Goal: Task Accomplishment & Management: Manage account settings

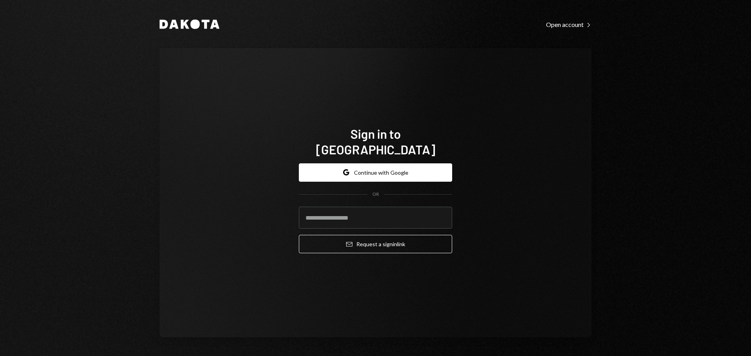
type input "**********"
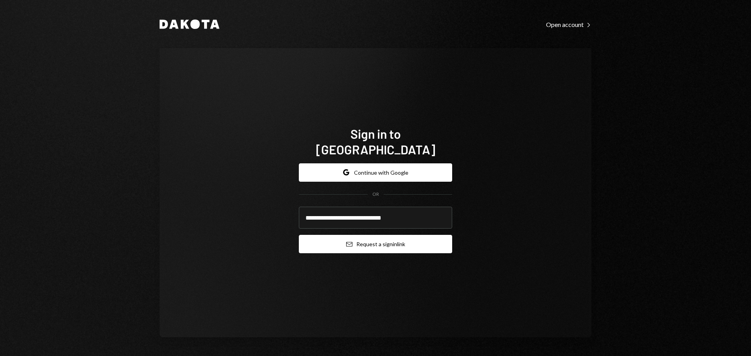
click at [351, 241] on icon "Email" at bounding box center [349, 244] width 6 height 6
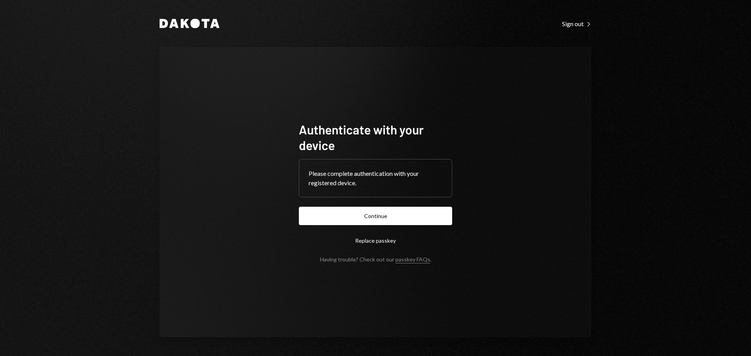
click at [342, 216] on button "Continue" at bounding box center [375, 216] width 153 height 18
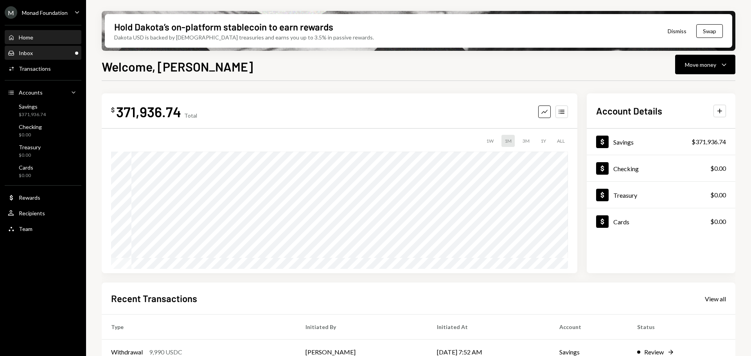
click at [37, 54] on div "Inbox Inbox" at bounding box center [43, 53] width 70 height 7
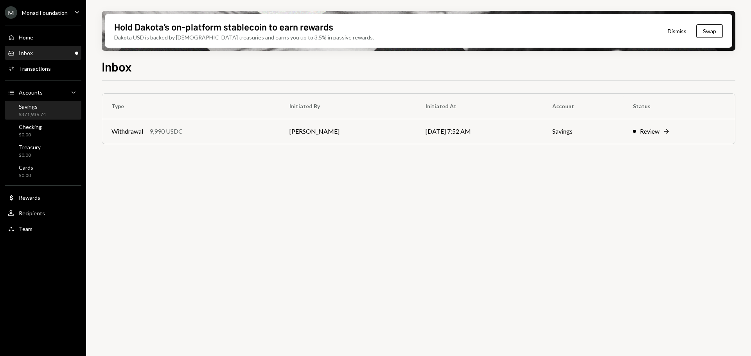
click at [43, 115] on div "$371,936.74" at bounding box center [32, 115] width 27 height 7
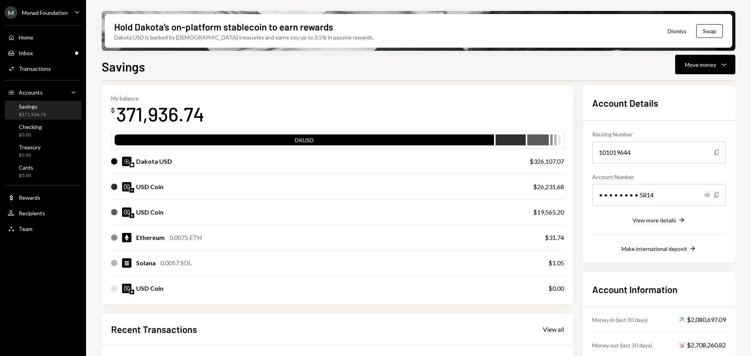
scroll to position [22, 0]
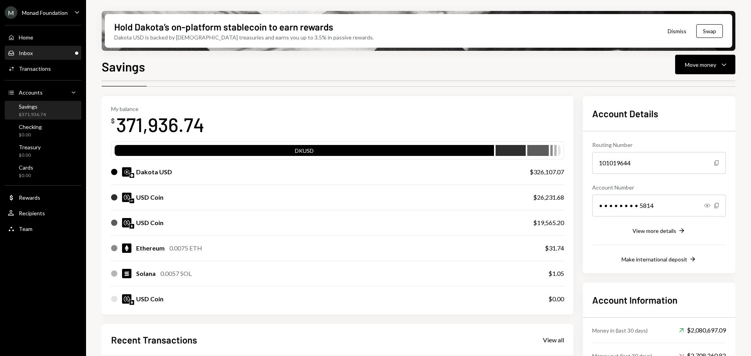
click at [40, 51] on div "Inbox Inbox" at bounding box center [43, 53] width 70 height 7
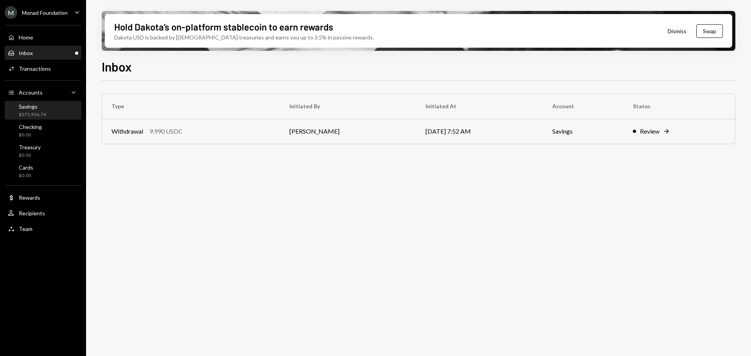
click at [27, 112] on div "$371,936.74" at bounding box center [32, 115] width 27 height 7
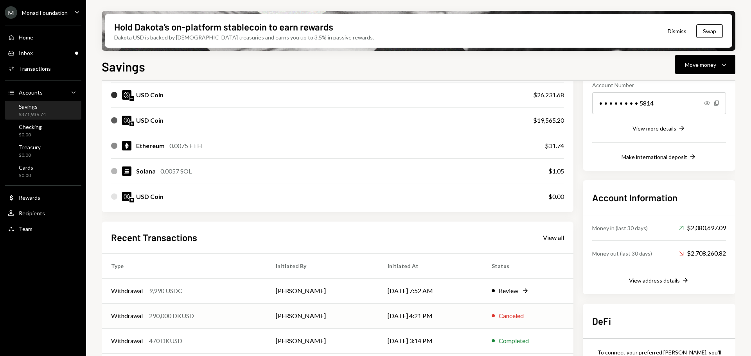
scroll to position [178, 0]
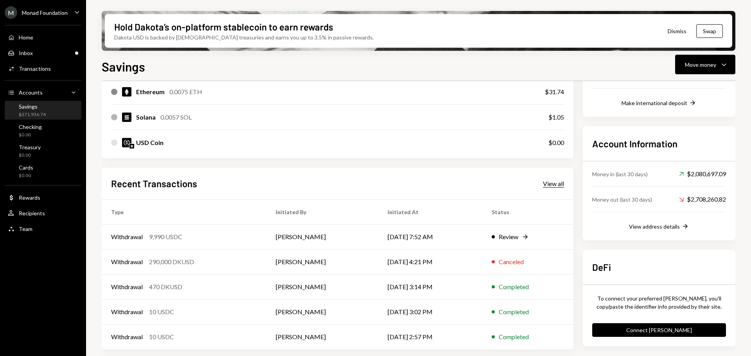
click at [552, 185] on div "View all" at bounding box center [553, 184] width 21 height 8
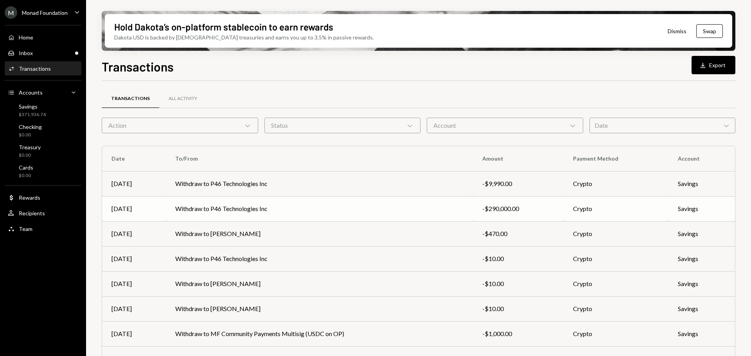
click at [262, 206] on td "Withdraw to P46 Technologies Inc" at bounding box center [319, 208] width 307 height 25
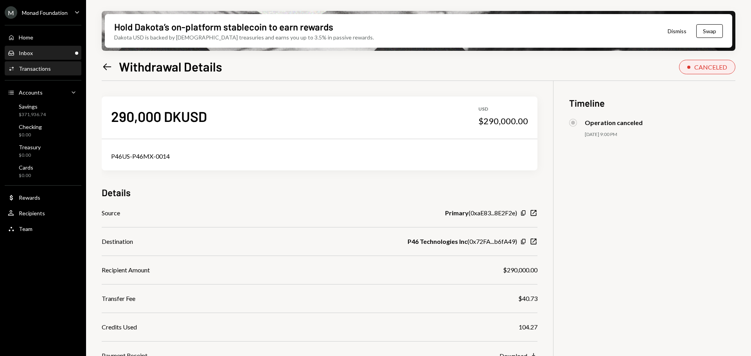
click at [51, 56] on div "Inbox Inbox" at bounding box center [43, 53] width 70 height 7
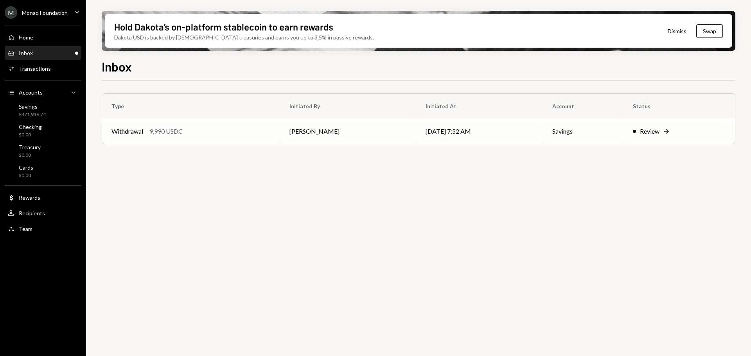
click at [249, 139] on td "Withdrawal 9,990 USDC" at bounding box center [191, 131] width 178 height 25
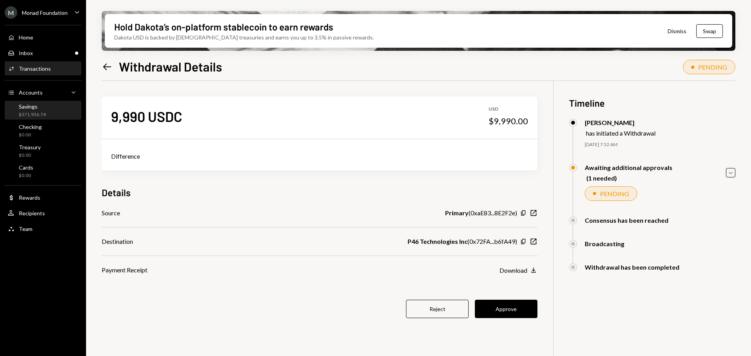
click at [44, 113] on div "$371,936.74" at bounding box center [32, 115] width 27 height 7
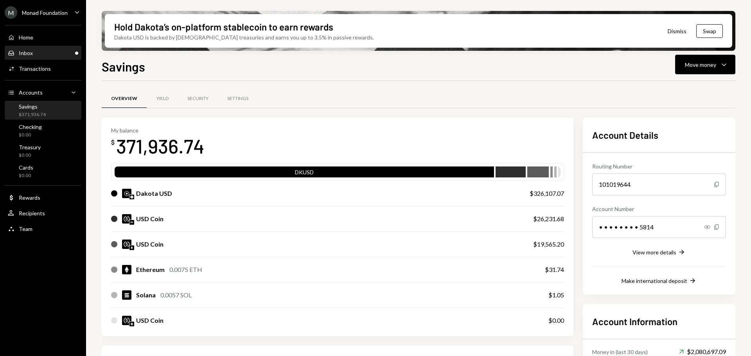
click at [40, 58] on div "Inbox Inbox" at bounding box center [43, 53] width 70 height 13
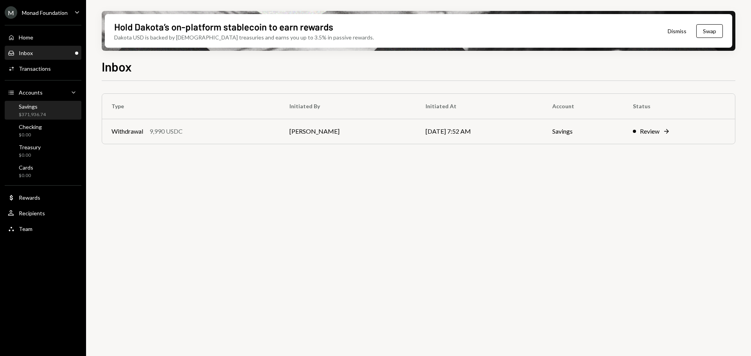
click at [40, 112] on div "$371,936.74" at bounding box center [32, 115] width 27 height 7
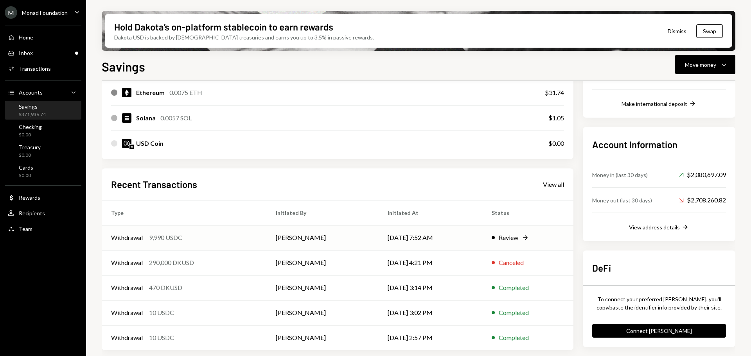
scroll to position [178, 0]
click at [32, 56] on div "Inbox" at bounding box center [26, 53] width 14 height 7
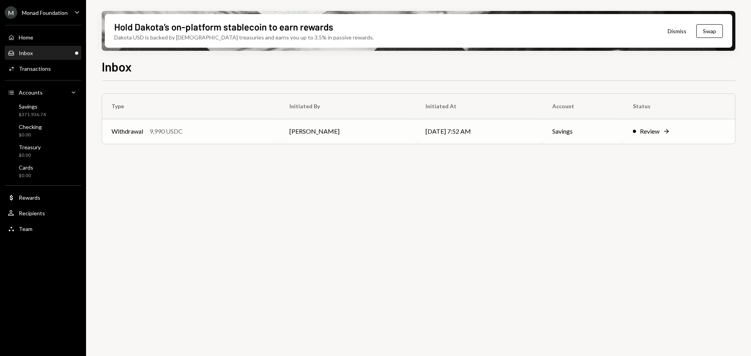
click at [247, 131] on div "Withdrawal 9,990 USDC" at bounding box center [191, 131] width 159 height 9
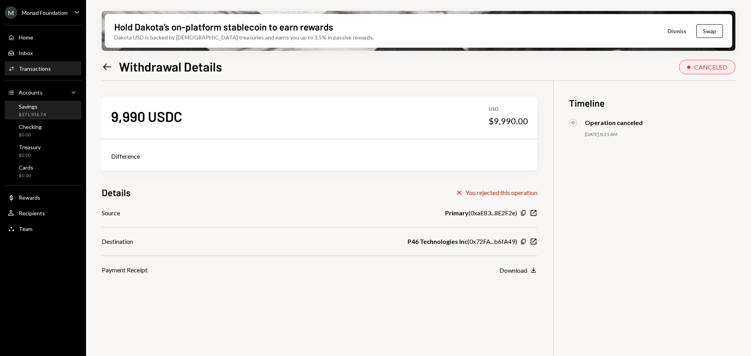
click at [40, 106] on div "Savings" at bounding box center [32, 106] width 27 height 7
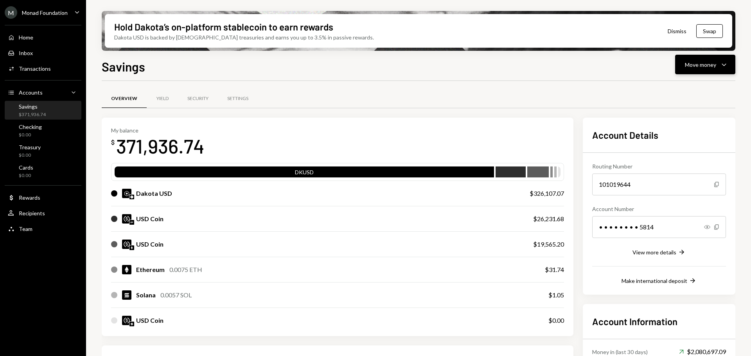
click at [712, 62] on div "Move money" at bounding box center [700, 65] width 31 height 8
click at [683, 88] on div "Send" at bounding box center [699, 88] width 57 height 8
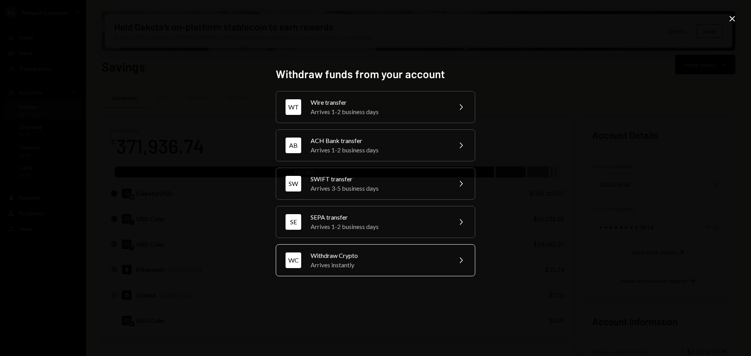
click at [381, 265] on div "Arrives instantly" at bounding box center [379, 265] width 136 height 9
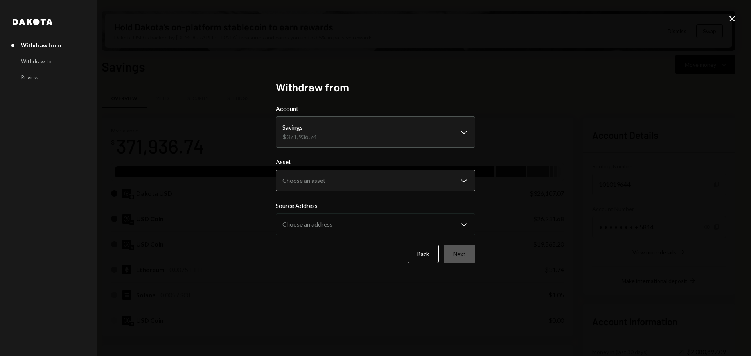
click at [351, 172] on body "M Monad Foundation Caret Down Home Home Inbox Inbox Activities Transactions Acc…" at bounding box center [375, 178] width 751 height 356
click at [728, 20] on icon "Close" at bounding box center [732, 18] width 9 height 9
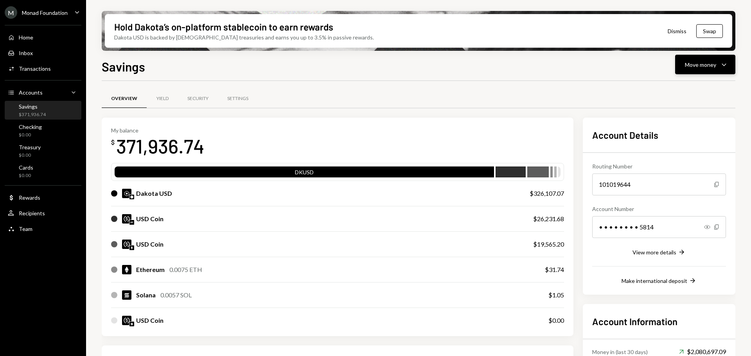
click at [695, 67] on div "Move money" at bounding box center [700, 65] width 31 height 8
click at [687, 85] on div "Send" at bounding box center [699, 88] width 57 height 8
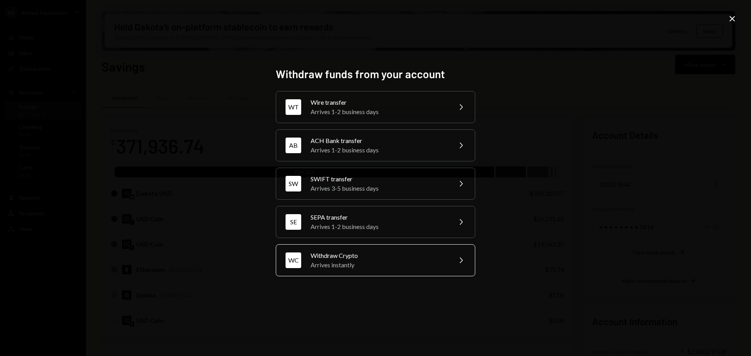
click at [392, 263] on div "Arrives instantly" at bounding box center [379, 265] width 136 height 9
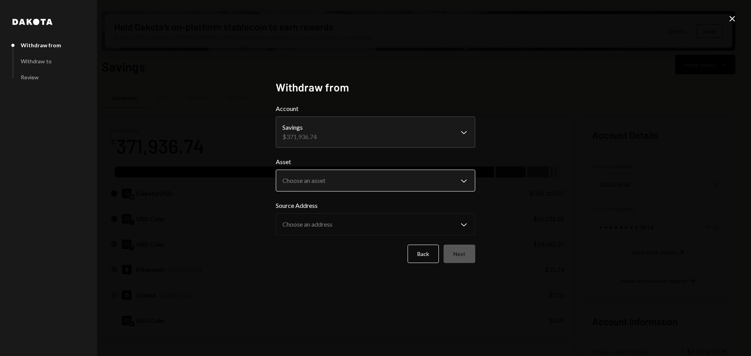
click at [336, 187] on body "M Monad Foundation Caret Down Home Home Inbox Inbox Activities Transactions Acc…" at bounding box center [375, 178] width 751 height 356
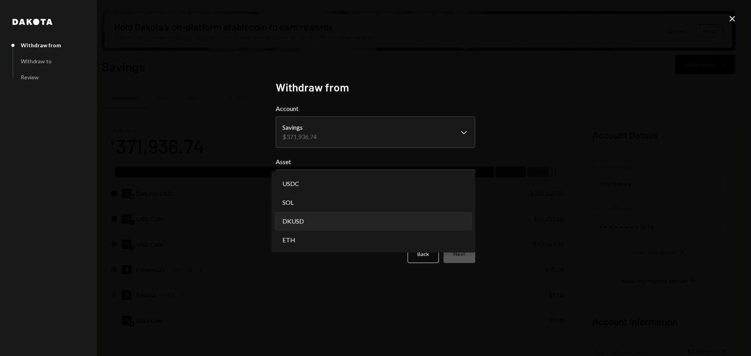
select select "*****"
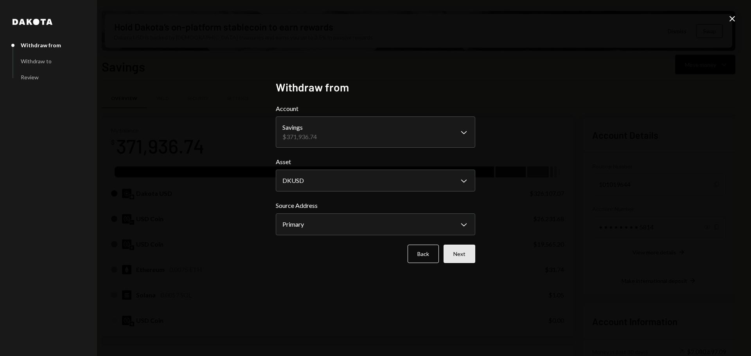
click at [472, 257] on button "Next" at bounding box center [460, 254] width 32 height 18
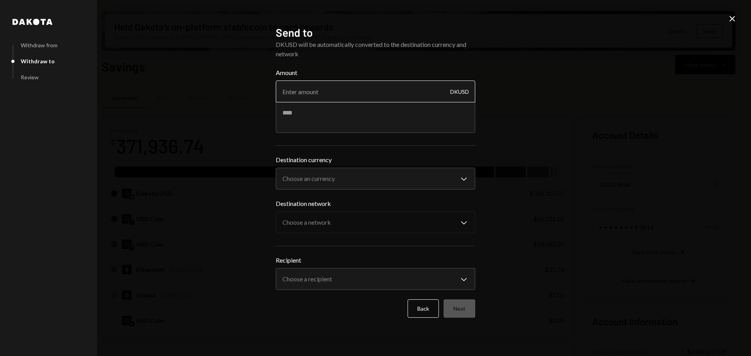
click at [372, 92] on input "Amount" at bounding box center [376, 92] width 200 height 22
type input "299990"
click at [354, 190] on body "M Monad Foundation Caret Down Home Home Inbox Inbox Activities Transactions Acc…" at bounding box center [375, 178] width 751 height 356
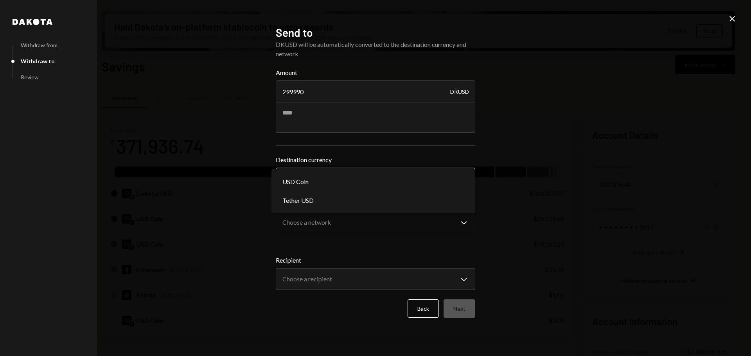
select select "****"
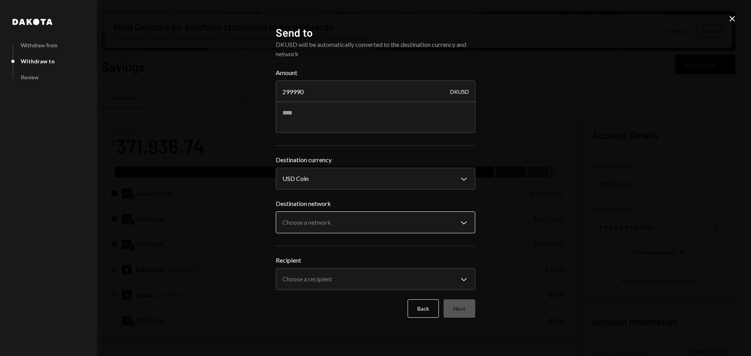
click at [340, 213] on body "M Monad Foundation Caret Down Home Home Inbox Inbox Activities Transactions Acc…" at bounding box center [375, 178] width 751 height 356
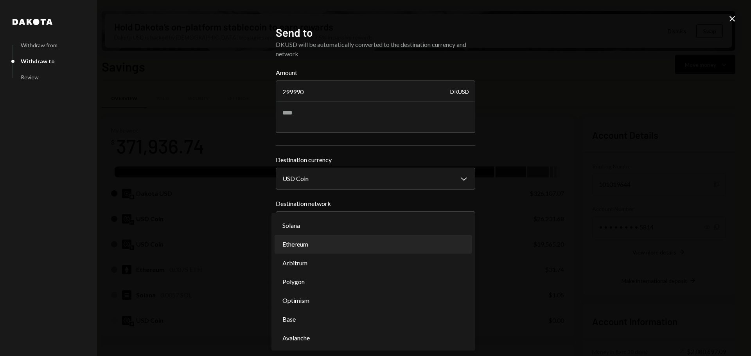
select select "**********"
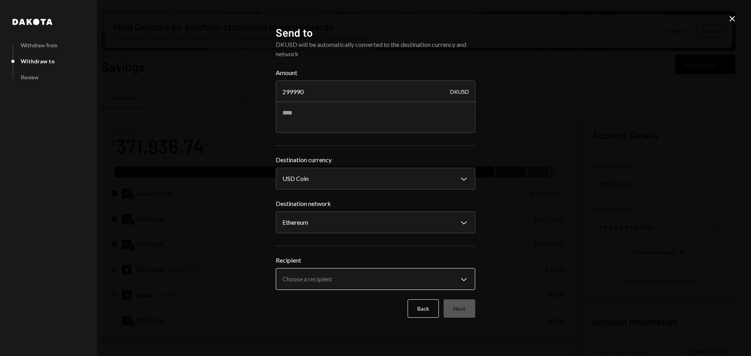
click at [364, 275] on body "M Monad Foundation Caret Down Home Home Inbox Inbox Activities Transactions Acc…" at bounding box center [375, 178] width 751 height 356
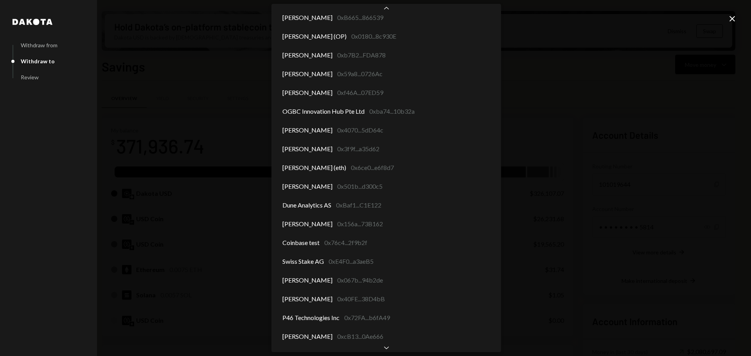
scroll to position [3179, 0]
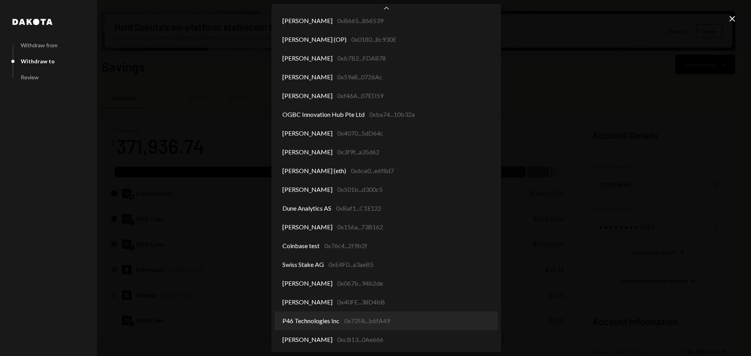
select select "**********"
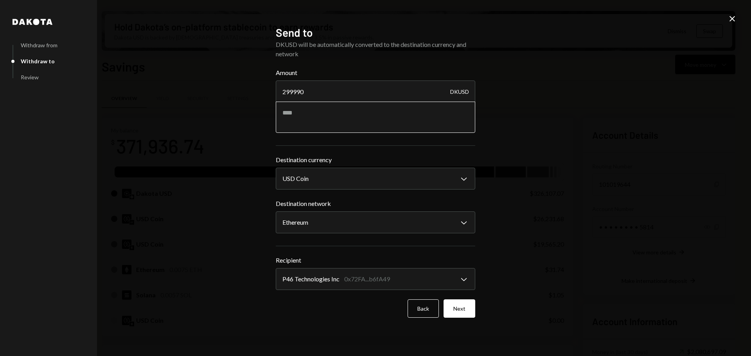
click at [320, 117] on textarea at bounding box center [376, 117] width 200 height 31
click at [329, 122] on textarea at bounding box center [376, 117] width 200 height 31
type textarea "**********"
drag, startPoint x: 464, startPoint y: 307, endPoint x: 465, endPoint y: 303, distance: 4.3
click at [464, 307] on button "Next" at bounding box center [460, 309] width 32 height 18
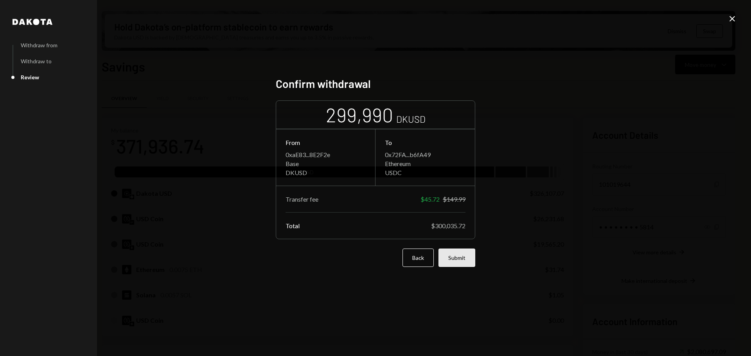
click at [456, 258] on button "Submit" at bounding box center [457, 258] width 37 height 18
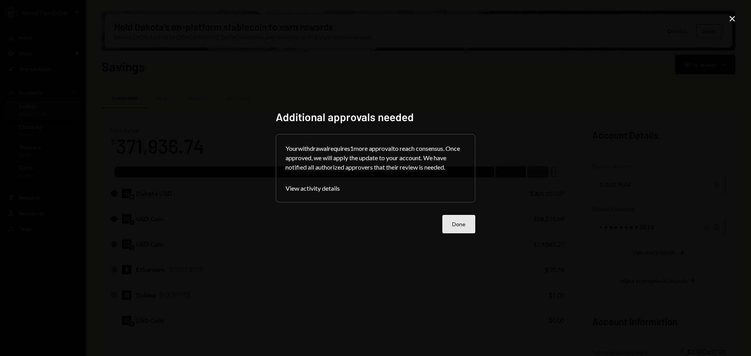
click at [465, 225] on button "Done" at bounding box center [458, 224] width 33 height 18
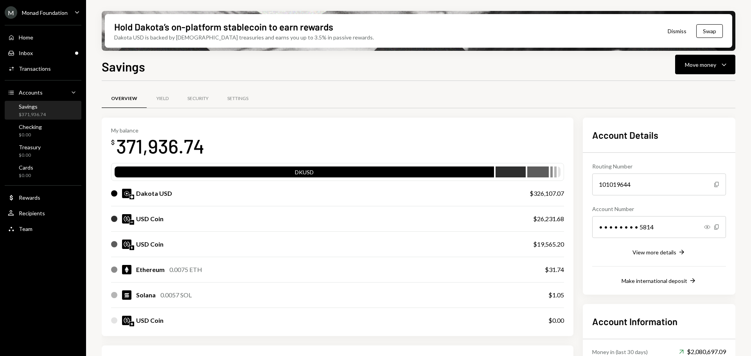
click at [42, 109] on div "Savings" at bounding box center [32, 106] width 27 height 7
click at [39, 49] on div "Inbox Inbox" at bounding box center [43, 53] width 70 height 13
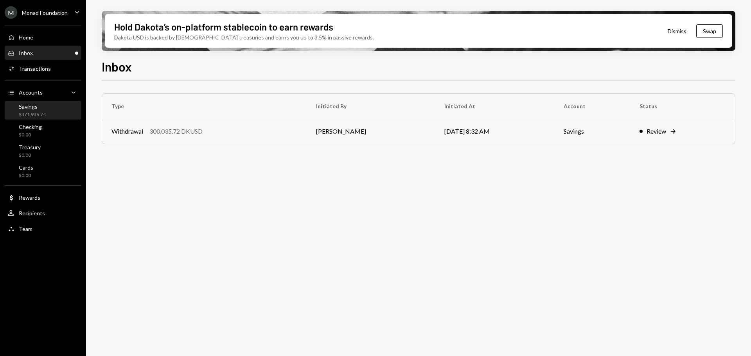
click at [36, 115] on div "$371,936.74" at bounding box center [32, 115] width 27 height 7
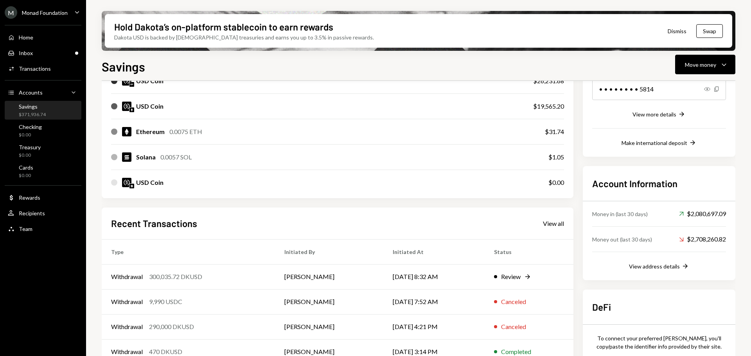
scroll to position [178, 0]
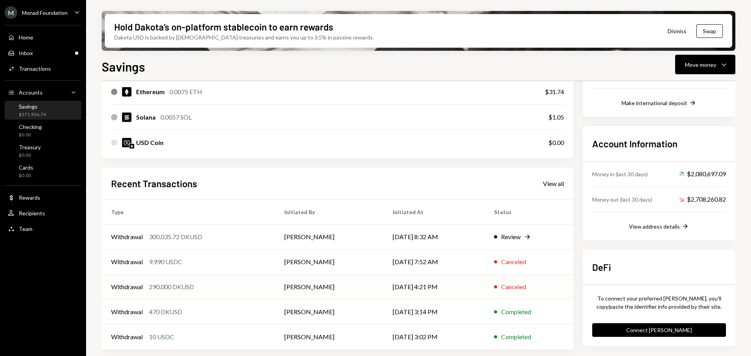
click at [227, 286] on div "Withdrawal 290,000 DKUSD" at bounding box center [188, 286] width 155 height 9
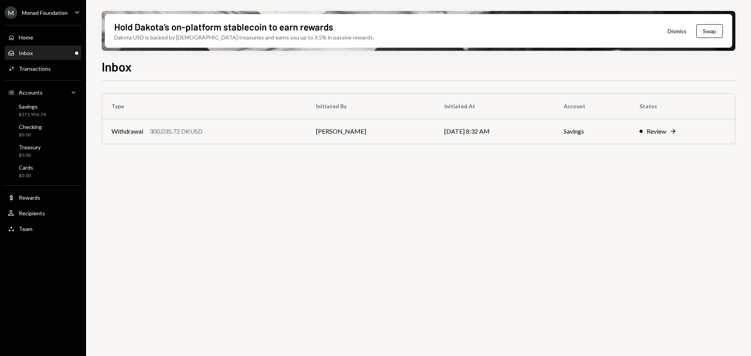
click at [33, 51] on div "Inbox Inbox" at bounding box center [43, 53] width 70 height 7
click at [31, 36] on div "Home" at bounding box center [26, 37] width 14 height 7
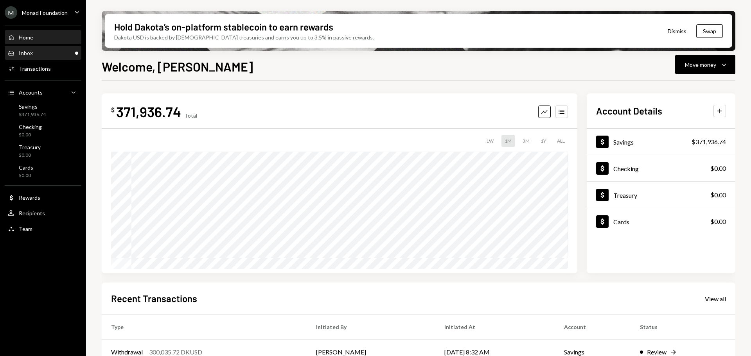
click at [38, 51] on div "Inbox Inbox" at bounding box center [43, 53] width 70 height 7
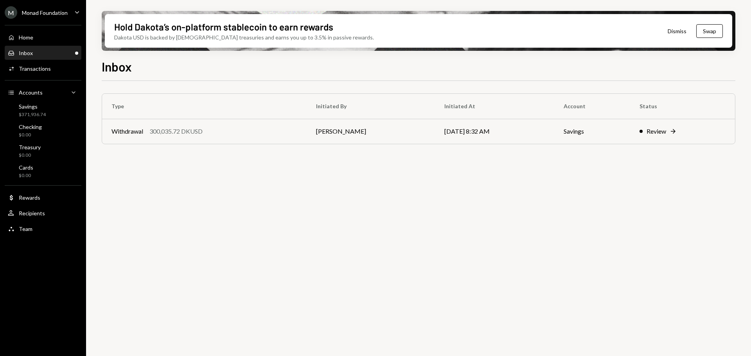
click at [28, 48] on div "Inbox Inbox" at bounding box center [43, 53] width 70 height 13
click at [32, 43] on div "Home Home" at bounding box center [43, 37] width 70 height 13
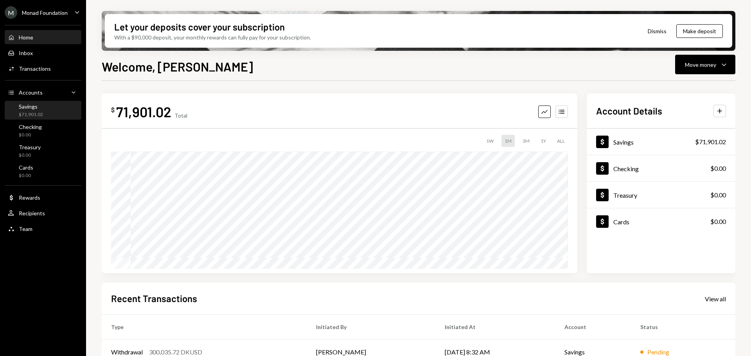
click at [40, 111] on div "Savings $71,901.02" at bounding box center [31, 110] width 24 height 15
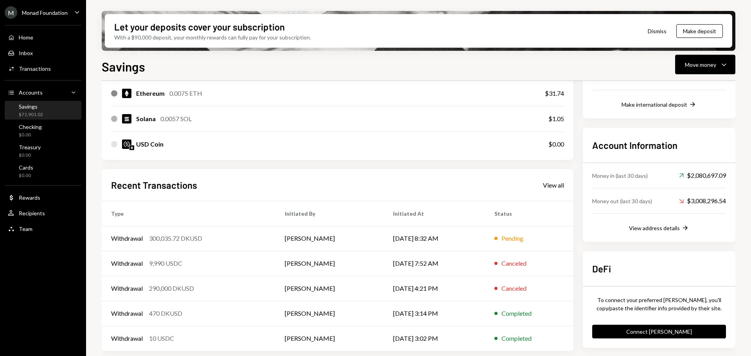
scroll to position [178, 0]
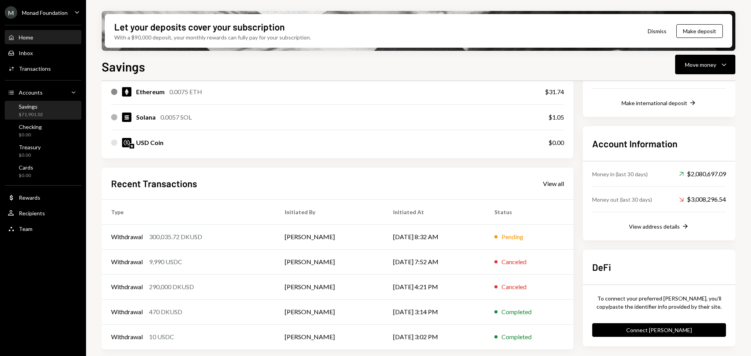
click at [33, 38] on div "Home" at bounding box center [26, 37] width 14 height 7
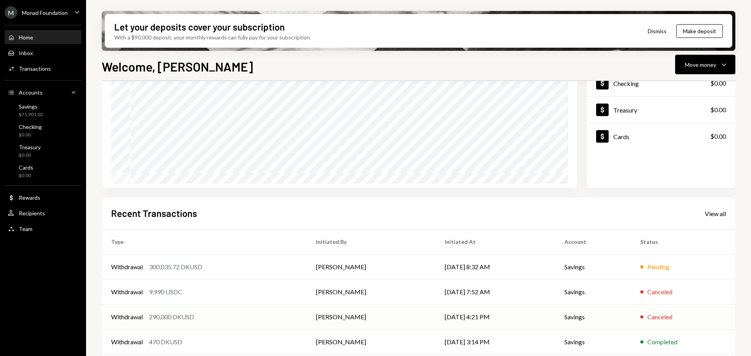
scroll to position [115, 0]
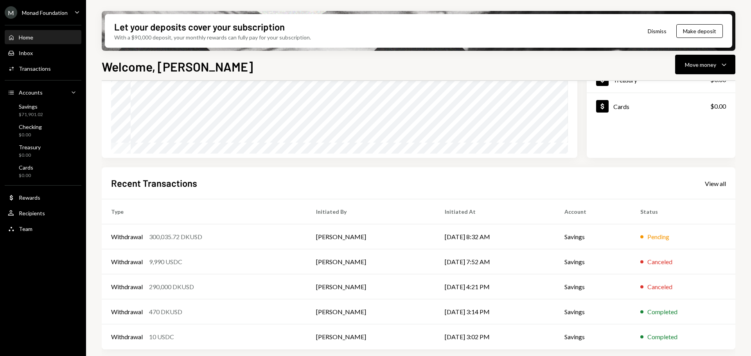
click at [48, 11] on div "Monad Foundation" at bounding box center [45, 12] width 46 height 7
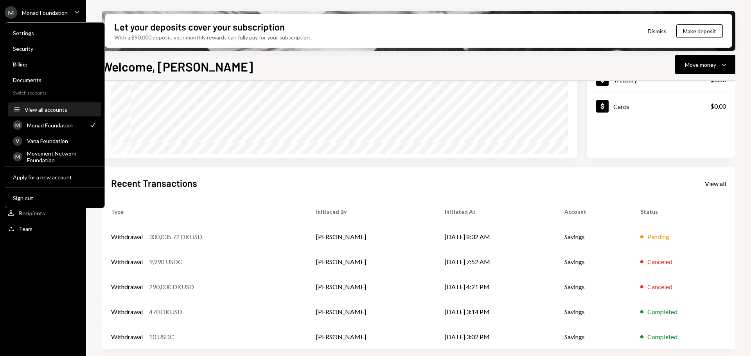
click at [58, 112] on div "View all accounts" at bounding box center [61, 109] width 72 height 7
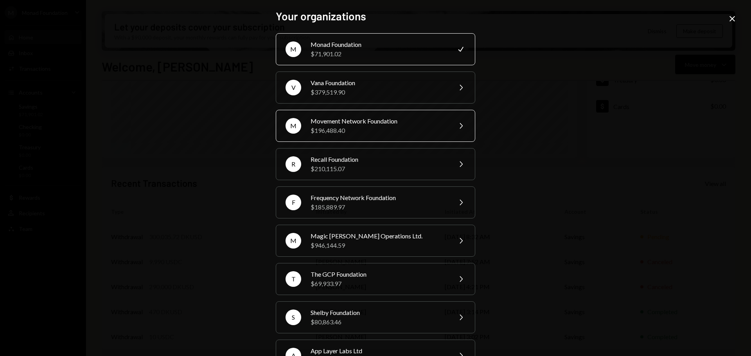
click at [371, 117] on div "Movement Network Foundation" at bounding box center [379, 121] width 136 height 9
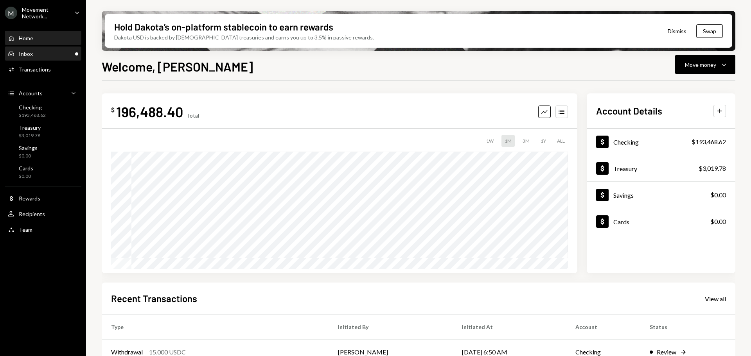
click at [42, 54] on div "Inbox Inbox" at bounding box center [43, 53] width 70 height 7
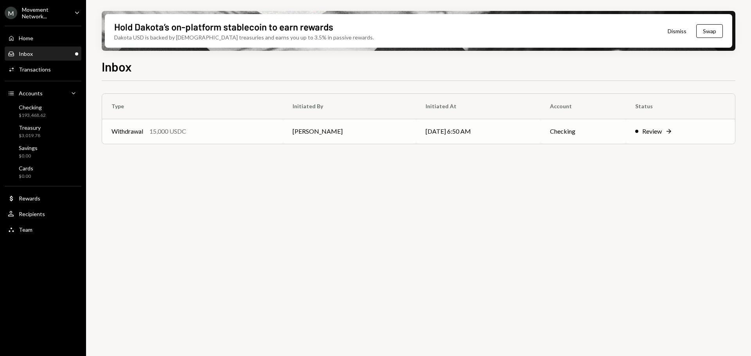
click at [228, 129] on div "Withdrawal 15,000 USDC" at bounding box center [193, 131] width 162 height 9
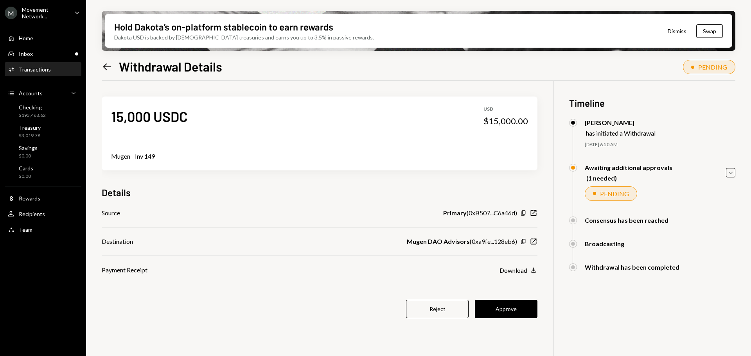
click at [736, 176] on div "Hold Dakota’s on-platform stablecoin to earn rewards Dakota USD is backed by U.…" at bounding box center [418, 178] width 665 height 356
click at [734, 176] on icon "Caret Down" at bounding box center [731, 173] width 9 height 9
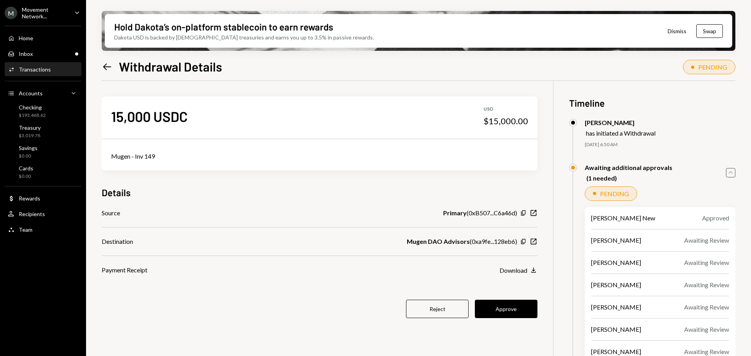
click at [734, 176] on icon "Caret Up" at bounding box center [731, 173] width 9 height 9
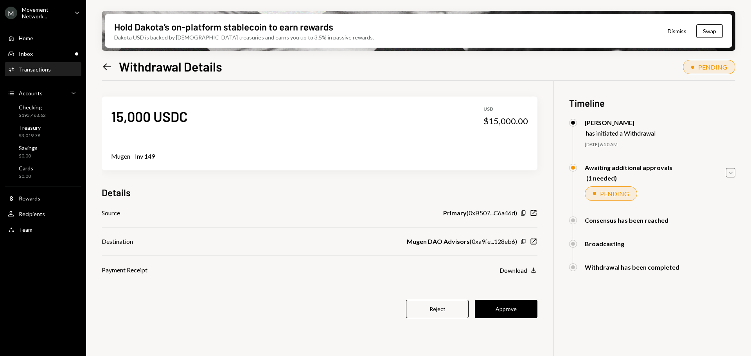
click at [525, 313] on button "Approve" at bounding box center [506, 309] width 63 height 18
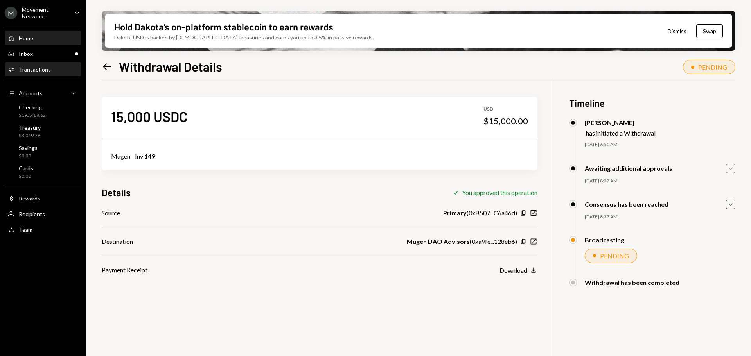
click at [36, 40] on div "Home Home" at bounding box center [43, 38] width 70 height 7
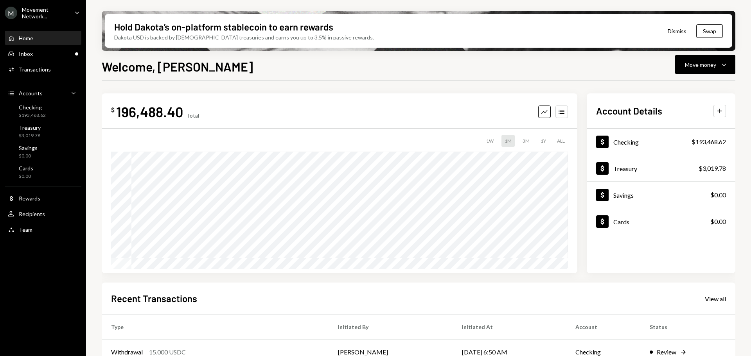
click at [55, 14] on div "Movement Network..." at bounding box center [45, 12] width 46 height 13
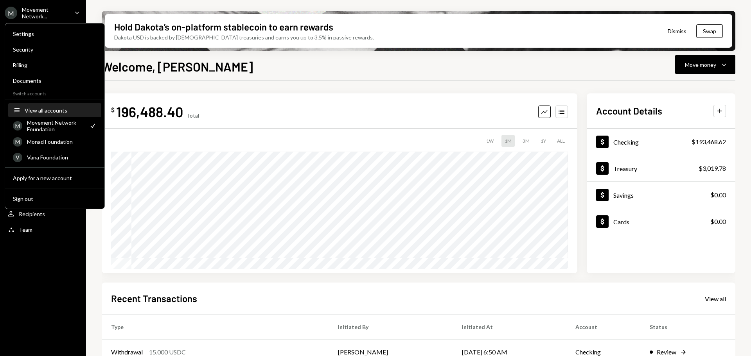
click at [49, 113] on div "View all accounts" at bounding box center [61, 110] width 72 height 7
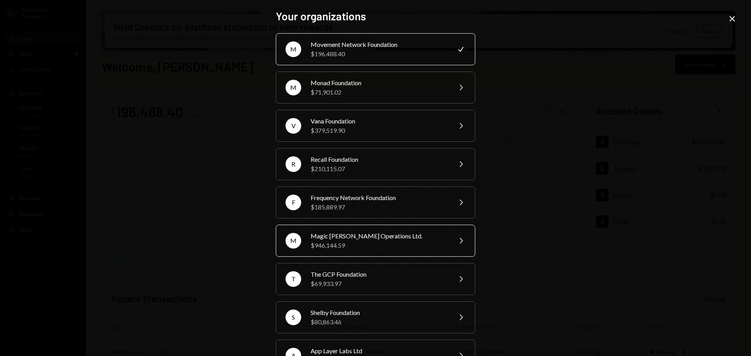
click at [366, 246] on div "$946,144.59" at bounding box center [379, 245] width 136 height 9
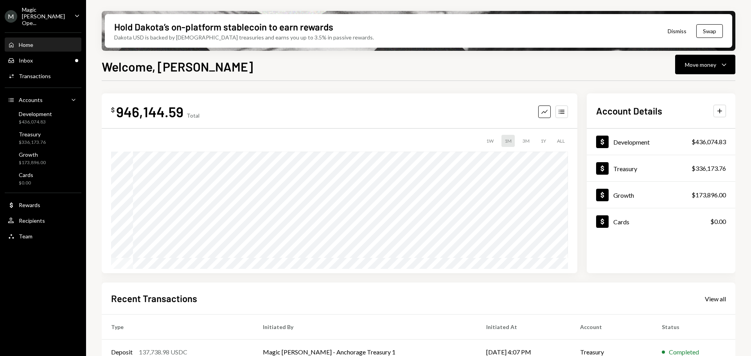
click at [47, 44] on div "Home Home" at bounding box center [43, 44] width 70 height 13
click at [45, 58] on div "Inbox Inbox" at bounding box center [43, 60] width 70 height 13
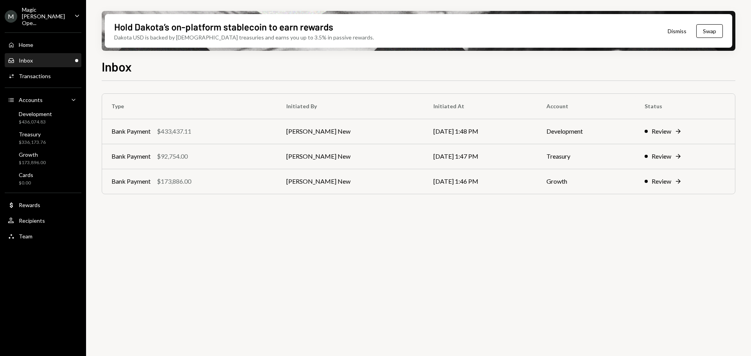
drag, startPoint x: 256, startPoint y: 135, endPoint x: 269, endPoint y: 135, distance: 12.9
click at [256, 135] on div "Bank Payment $433,437.11" at bounding box center [190, 131] width 156 height 9
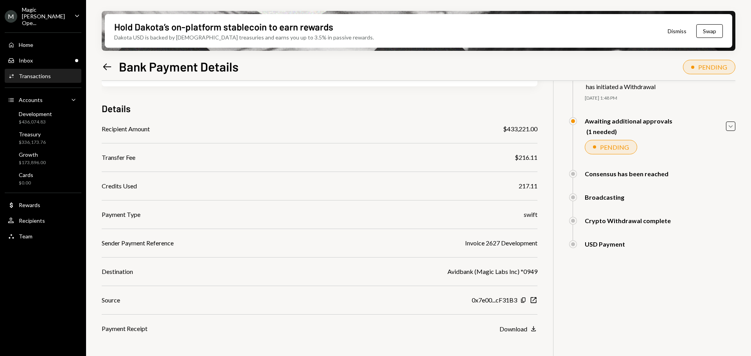
scroll to position [74, 0]
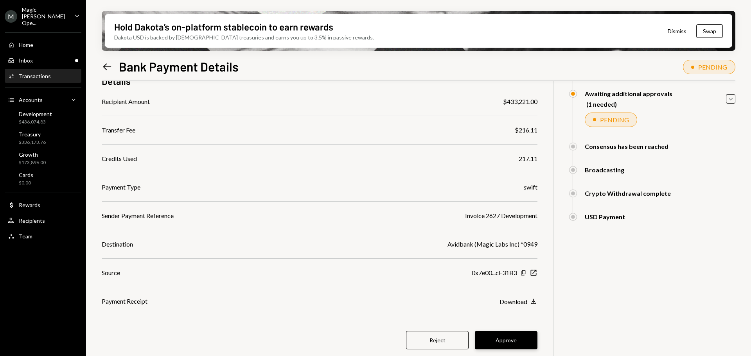
click at [518, 340] on button "Approve" at bounding box center [506, 340] width 63 height 18
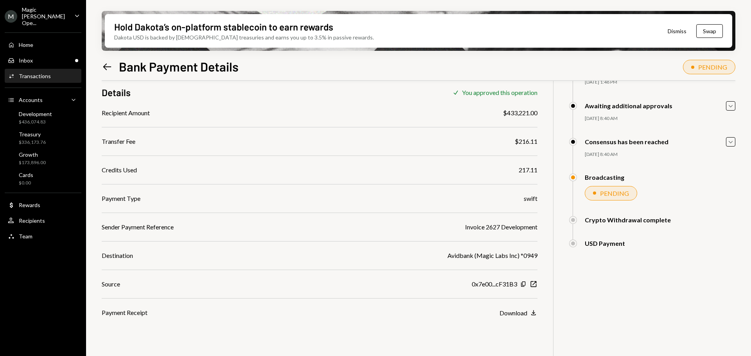
scroll to position [63, 0]
click at [40, 57] on div "Inbox Inbox" at bounding box center [43, 60] width 70 height 7
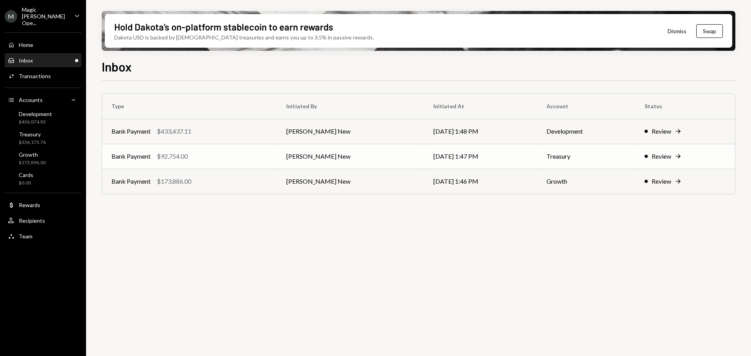
click at [320, 161] on td "[PERSON_NAME] New" at bounding box center [350, 156] width 147 height 25
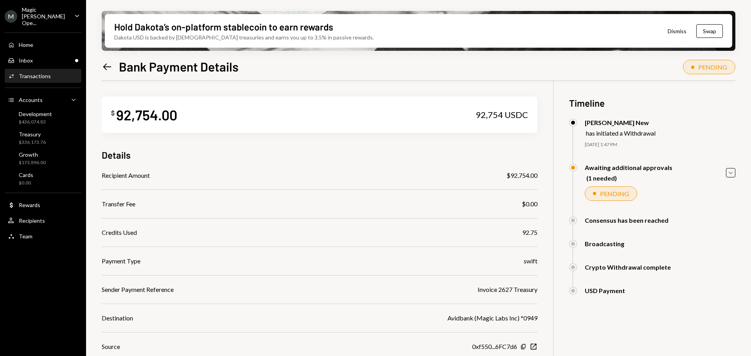
scroll to position [74, 0]
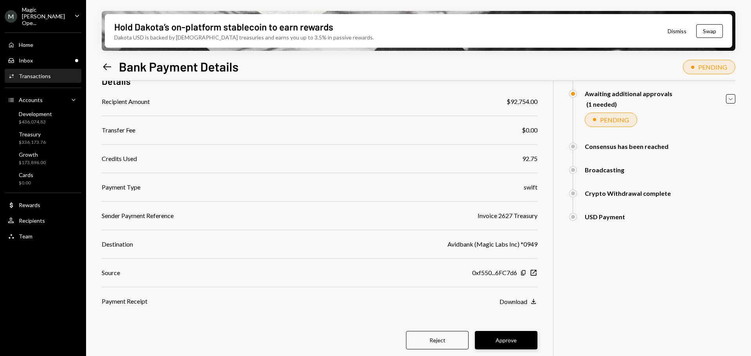
click at [522, 337] on button "Approve" at bounding box center [506, 340] width 63 height 18
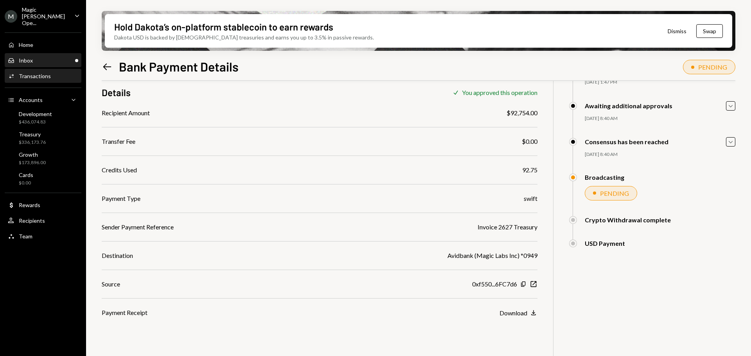
click at [57, 57] on div "Inbox Inbox" at bounding box center [43, 60] width 70 height 7
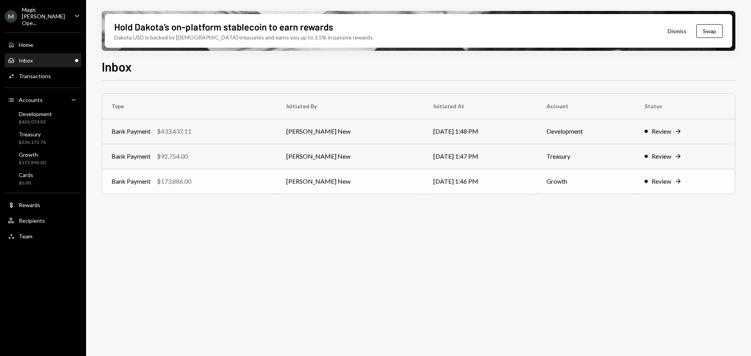
click at [216, 183] on div "Bank Payment $173,886.00" at bounding box center [190, 181] width 156 height 9
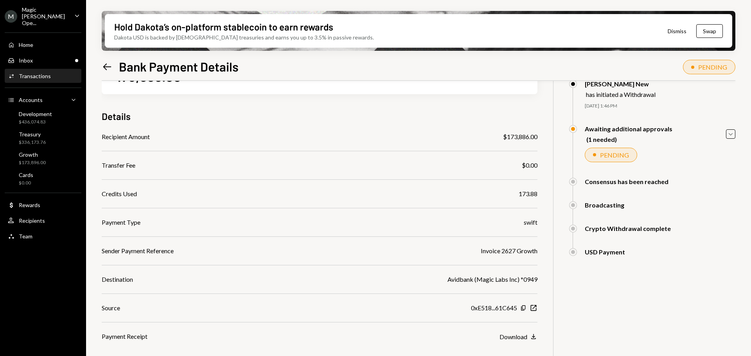
scroll to position [74, 0]
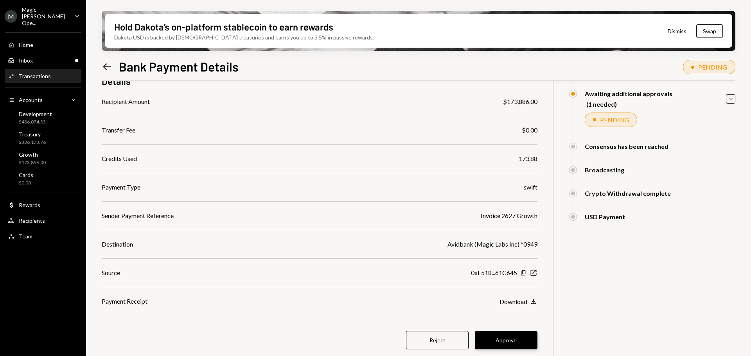
click at [500, 341] on button "Approve" at bounding box center [506, 340] width 63 height 18
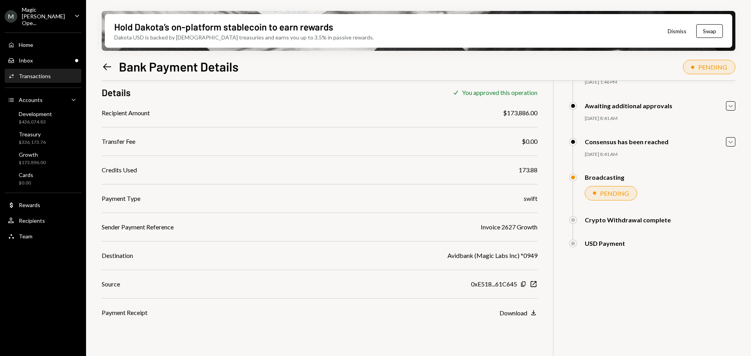
scroll to position [63, 0]
click at [31, 218] on div "Recipients" at bounding box center [32, 221] width 26 height 7
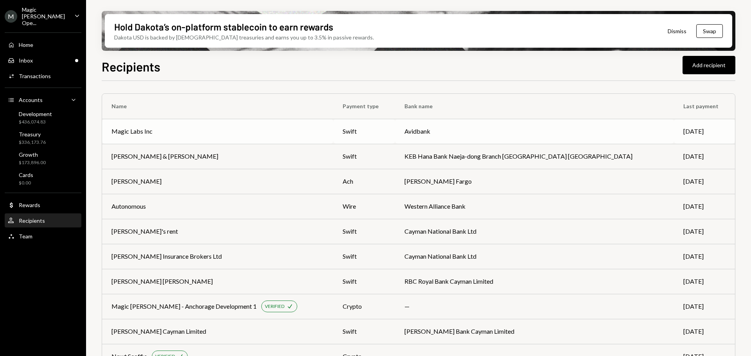
click at [291, 139] on td "Magic Labs Inc" at bounding box center [217, 131] width 231 height 25
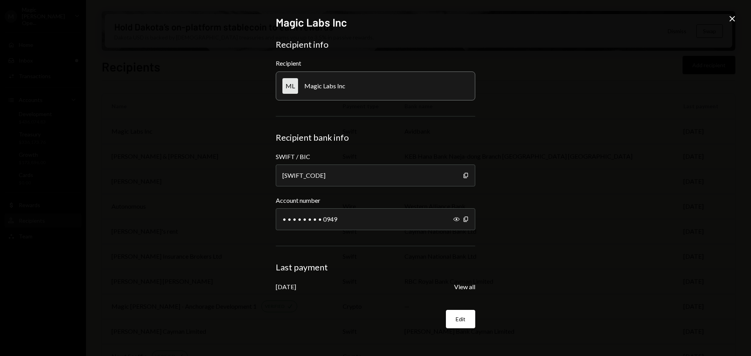
click at [730, 19] on icon "Close" at bounding box center [732, 18] width 9 height 9
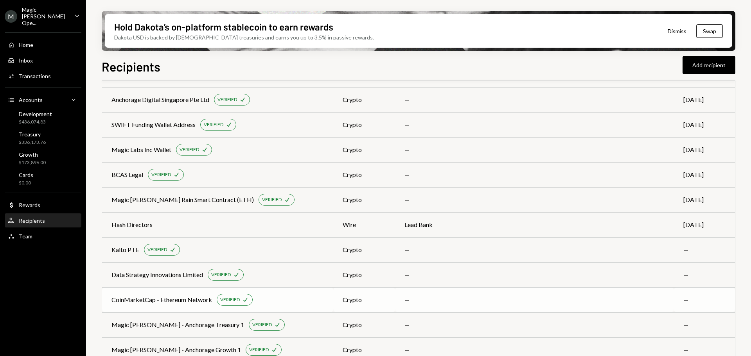
scroll to position [421, 0]
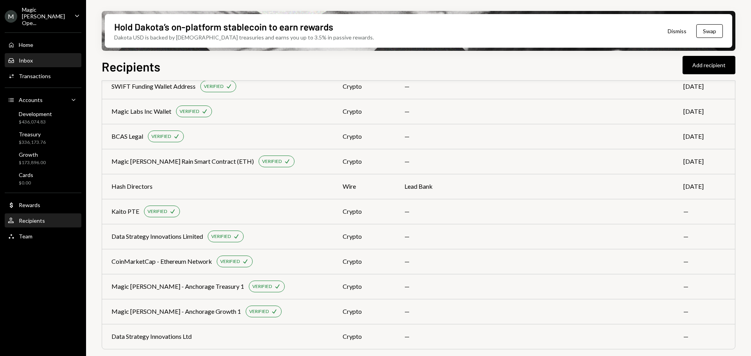
click at [35, 57] on div "Inbox Inbox" at bounding box center [43, 60] width 70 height 7
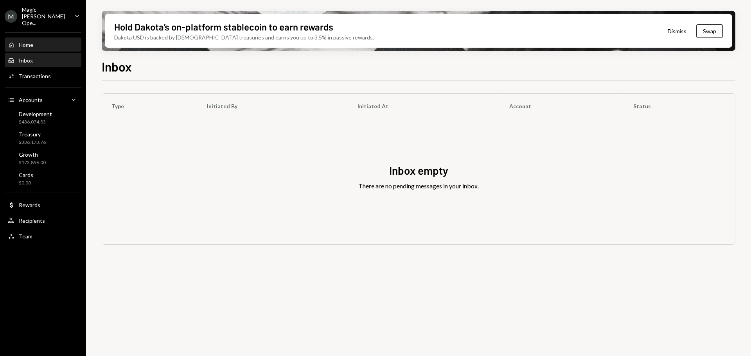
click at [52, 41] on div "Home Home" at bounding box center [43, 44] width 70 height 7
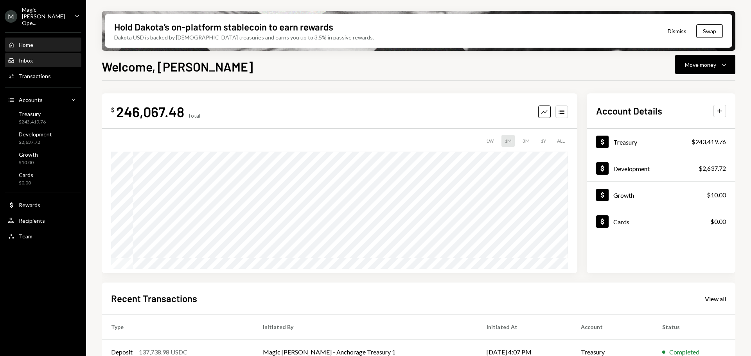
click at [26, 57] on div "Inbox" at bounding box center [26, 60] width 14 height 7
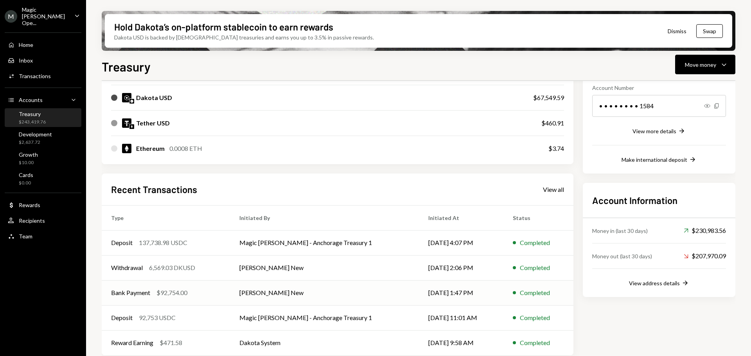
scroll to position [127, 0]
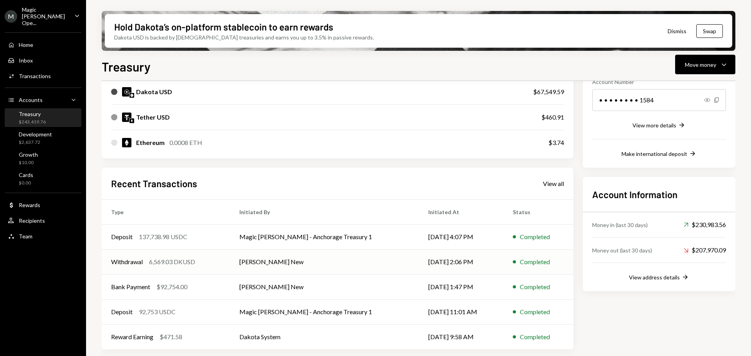
click at [212, 268] on td "Withdrawal 6,569.03 DKUSD" at bounding box center [166, 262] width 128 height 25
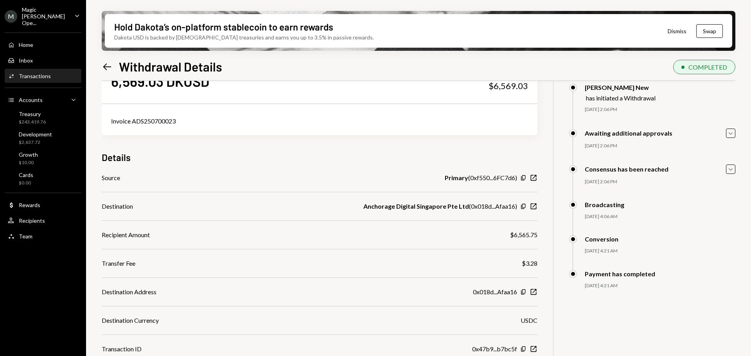
scroll to position [63, 0]
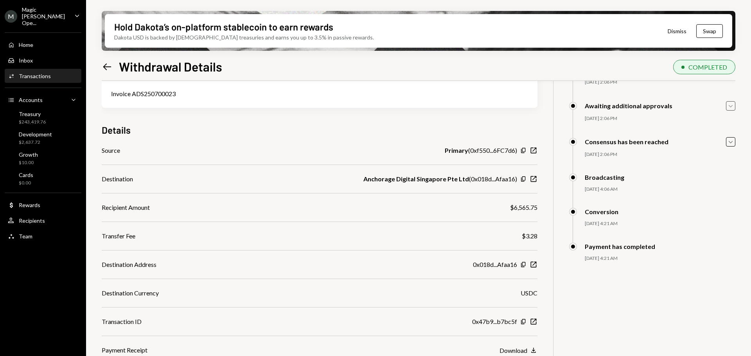
click at [728, 108] on icon "Caret Down" at bounding box center [731, 106] width 9 height 9
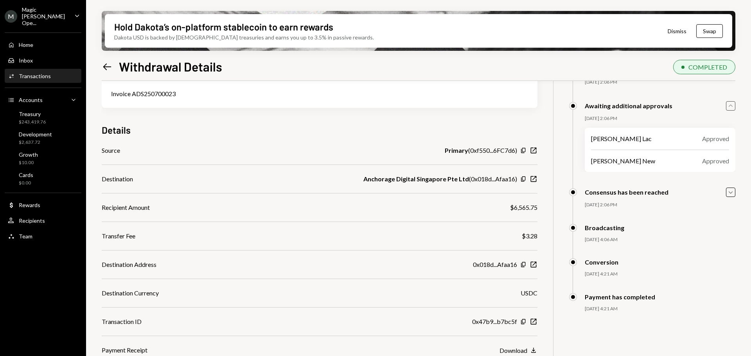
click at [730, 108] on icon "Caret Up" at bounding box center [731, 106] width 9 height 9
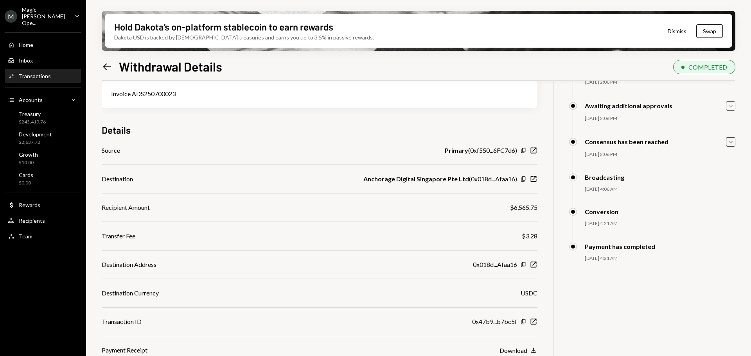
click at [731, 108] on icon "Caret Down" at bounding box center [731, 106] width 9 height 9
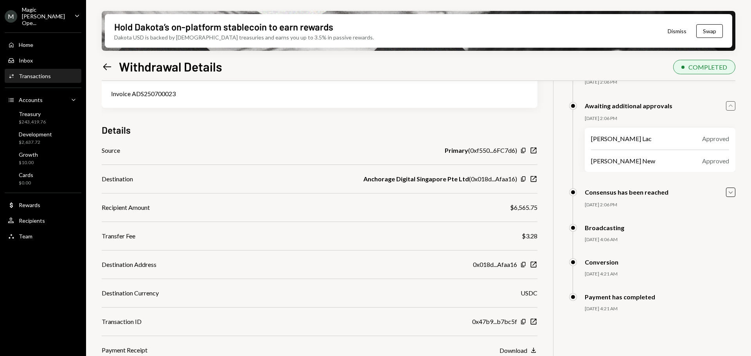
click at [731, 108] on icon "Caret Up" at bounding box center [731, 106] width 9 height 9
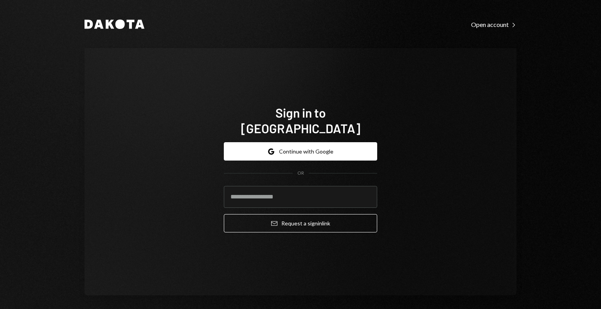
type input "**********"
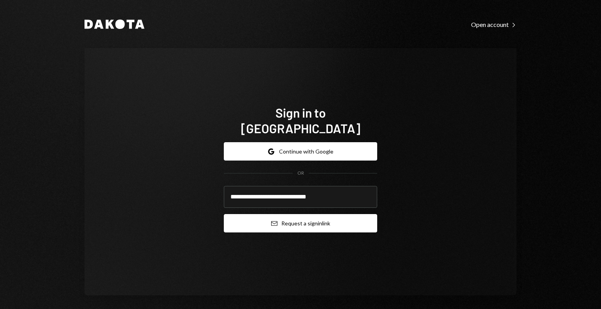
click at [288, 214] on button "Email Request a sign in link" at bounding box center [300, 223] width 153 height 18
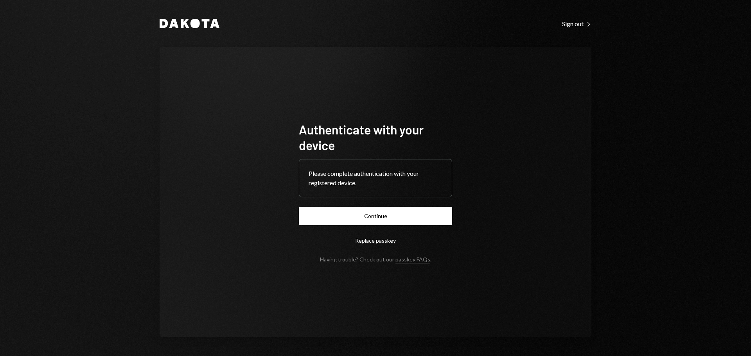
drag, startPoint x: 370, startPoint y: 219, endPoint x: 386, endPoint y: 216, distance: 16.3
click at [370, 219] on button "Continue" at bounding box center [375, 216] width 153 height 18
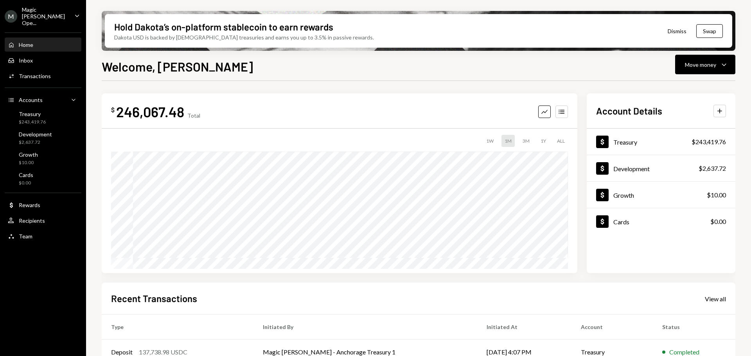
click at [41, 15] on div "Magic [PERSON_NAME] Ope..." at bounding box center [45, 16] width 46 height 20
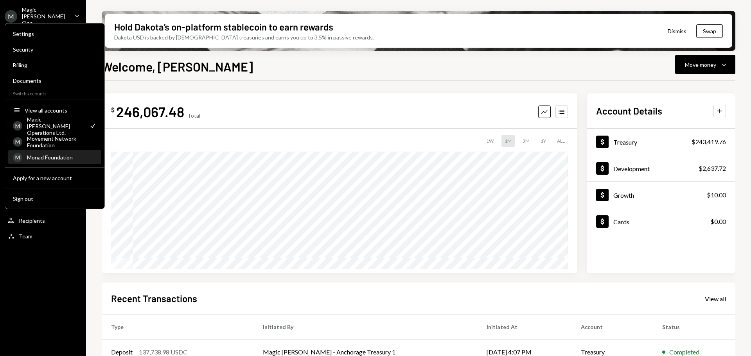
click at [52, 156] on div "Monad Foundation" at bounding box center [62, 157] width 70 height 7
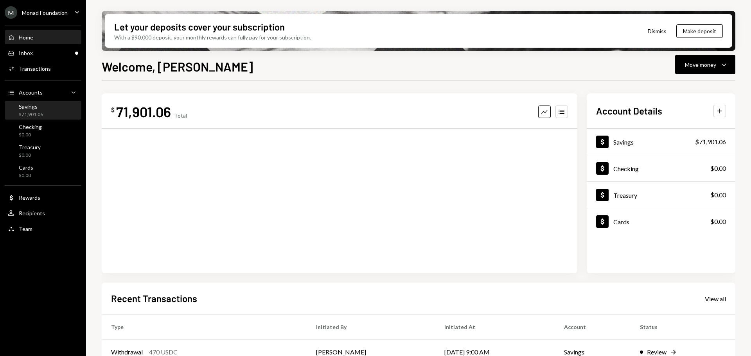
click at [39, 110] on div "Savings" at bounding box center [31, 106] width 24 height 7
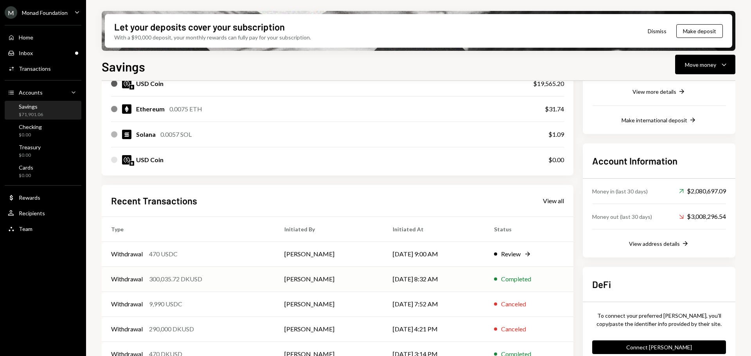
scroll to position [178, 0]
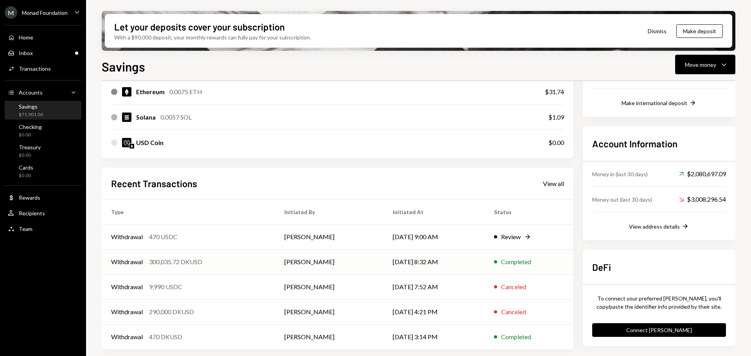
click at [232, 263] on div "Withdrawal 300,035.72 DKUSD" at bounding box center [188, 261] width 155 height 9
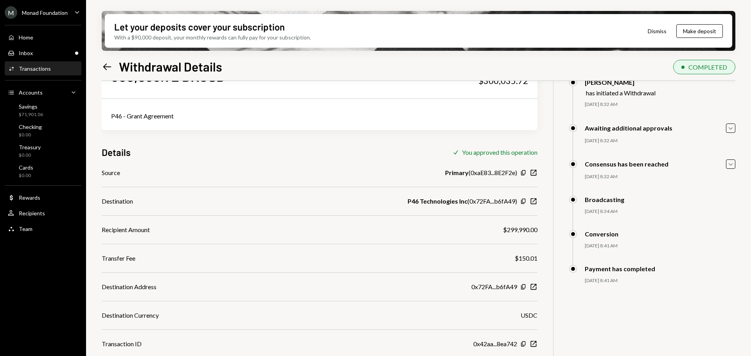
scroll to position [63, 0]
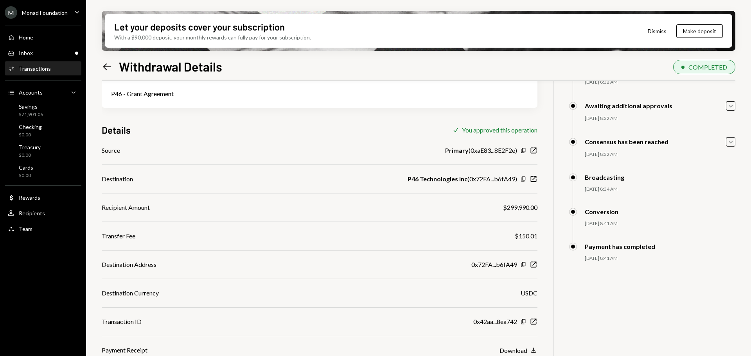
click at [525, 181] on icon "Copy" at bounding box center [523, 179] width 6 height 6
click at [31, 37] on div "Home" at bounding box center [26, 37] width 14 height 7
